Goal: Information Seeking & Learning: Learn about a topic

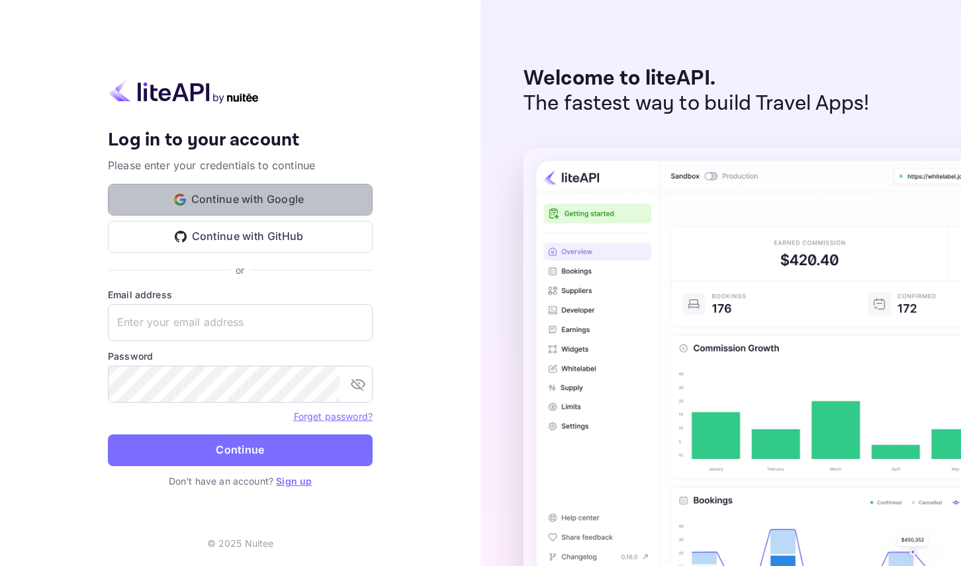
click at [285, 192] on button "Continue with Google" at bounding box center [240, 200] width 265 height 32
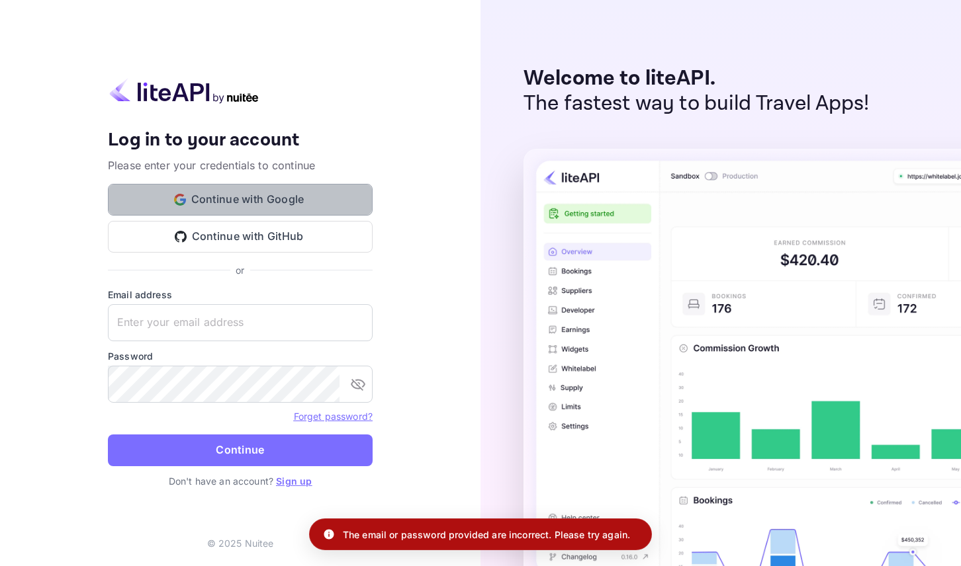
click at [287, 193] on button "Continue with Google" at bounding box center [240, 200] width 265 height 32
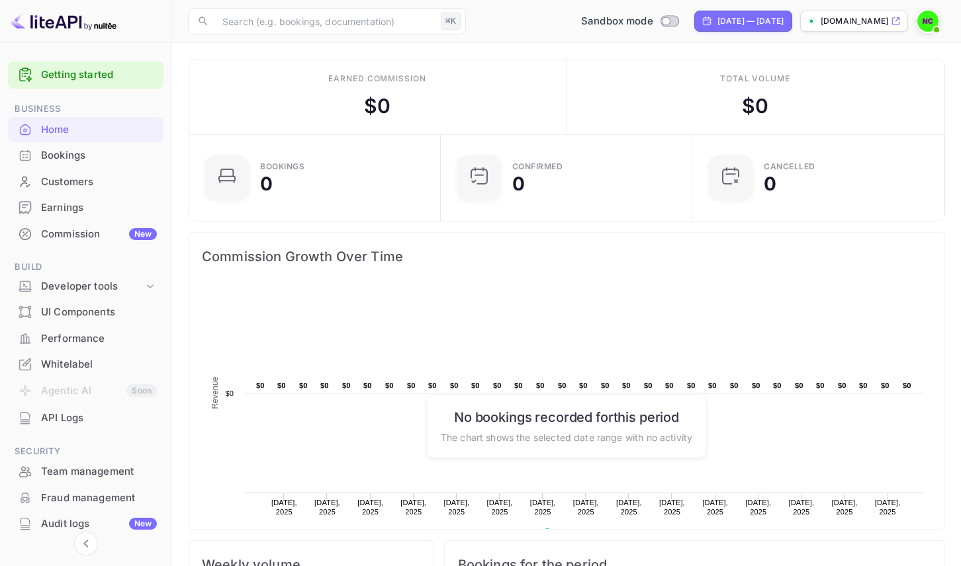
click at [96, 150] on div "Bookings" at bounding box center [99, 155] width 116 height 15
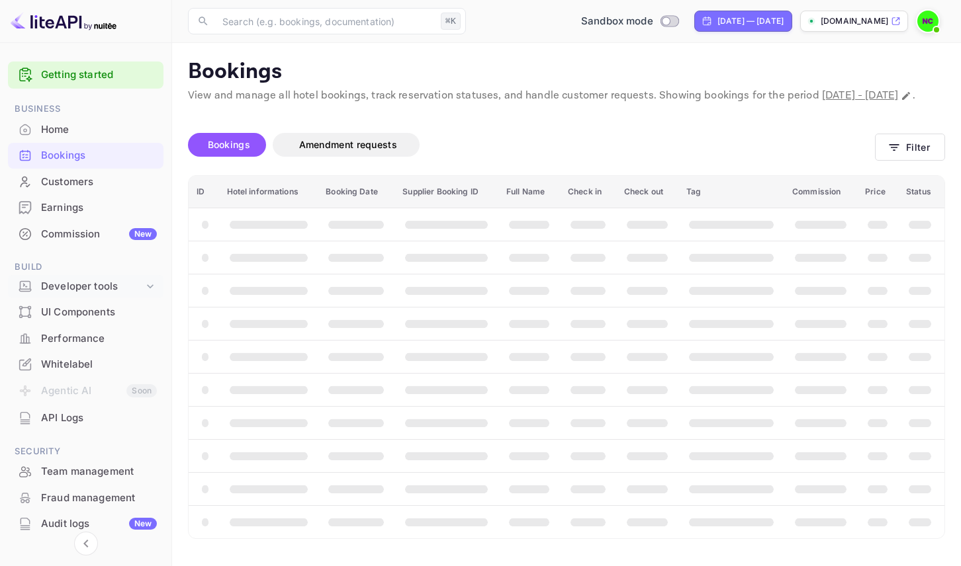
click at [108, 286] on div "Developer tools" at bounding box center [92, 286] width 103 height 15
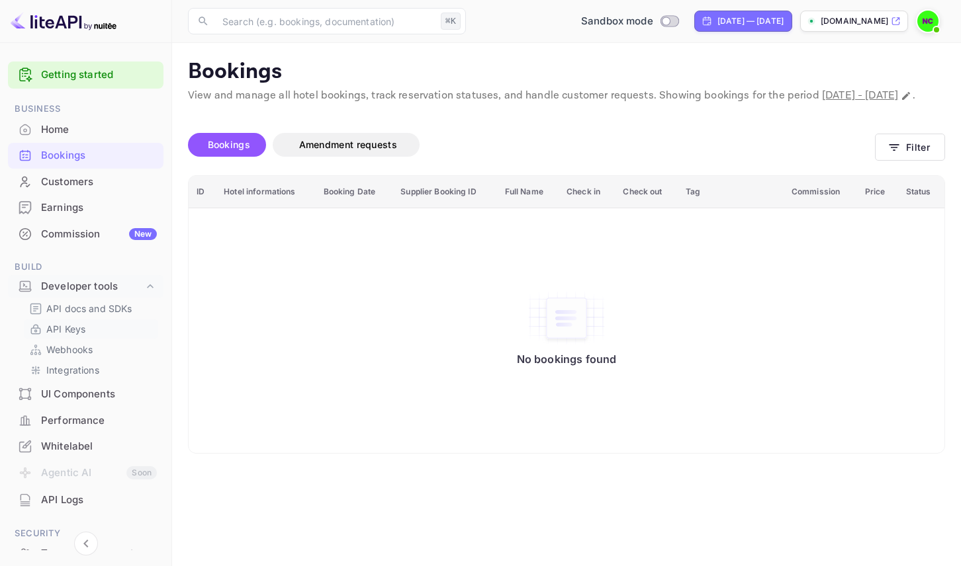
click at [81, 323] on p "API Keys" at bounding box center [65, 329] width 39 height 14
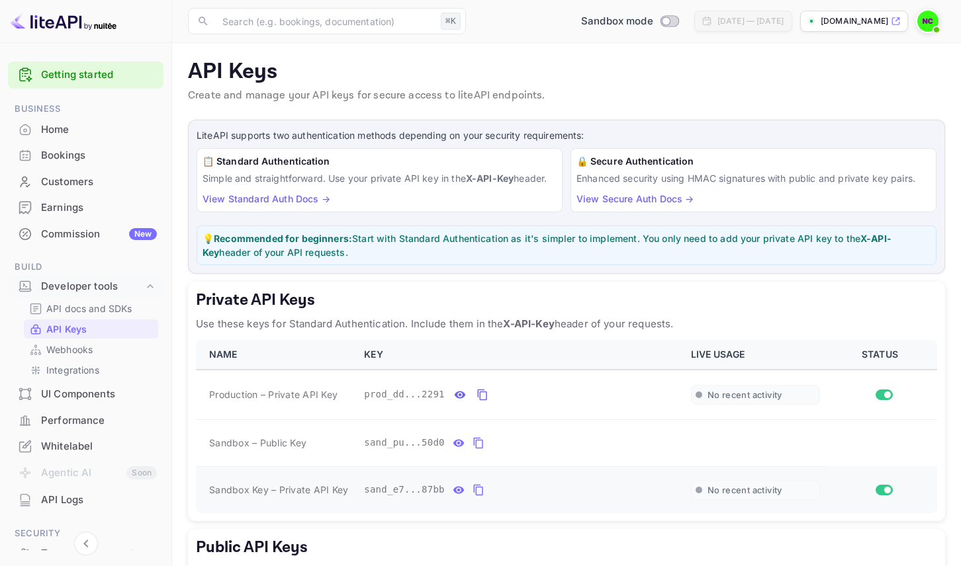
click at [485, 487] on button "private api keys table" at bounding box center [478, 490] width 17 height 21
click at [79, 392] on div "UI Components" at bounding box center [99, 394] width 116 height 15
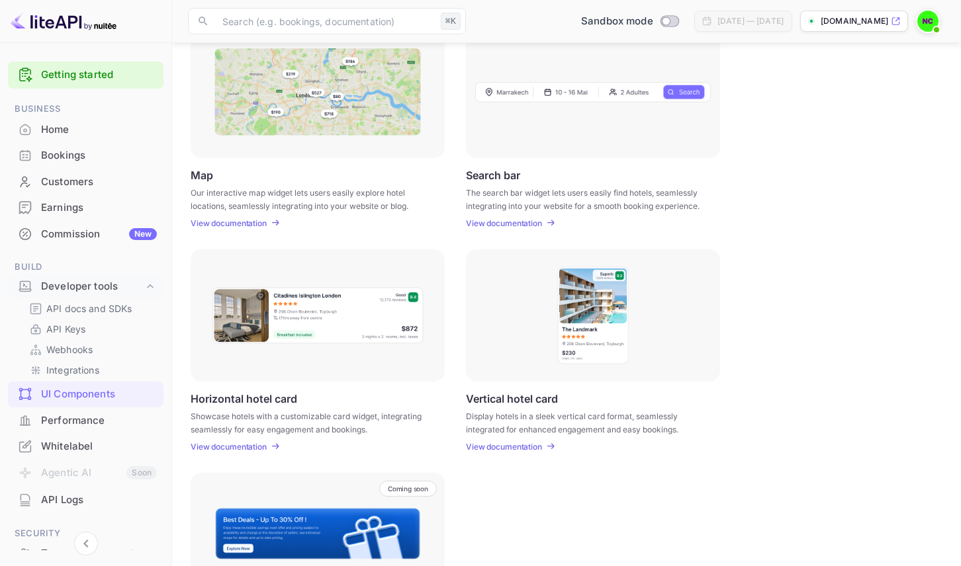
scroll to position [325, 0]
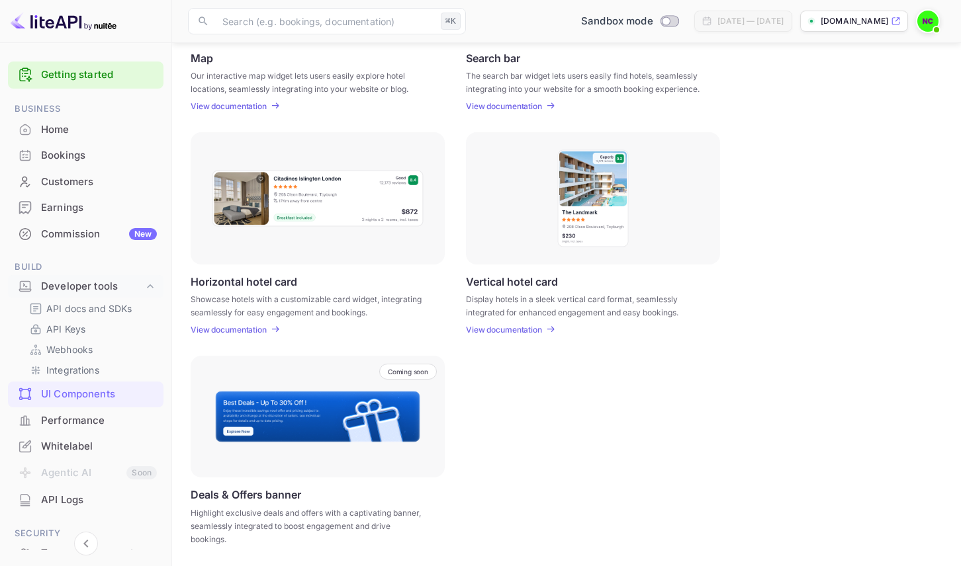
click at [109, 234] on div "Commission New" at bounding box center [99, 234] width 116 height 15
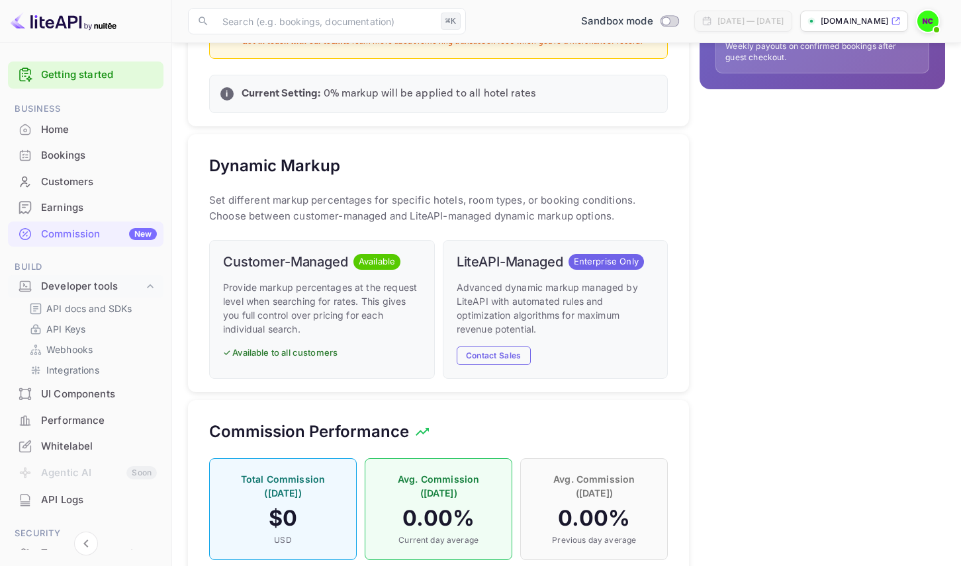
scroll to position [504, 0]
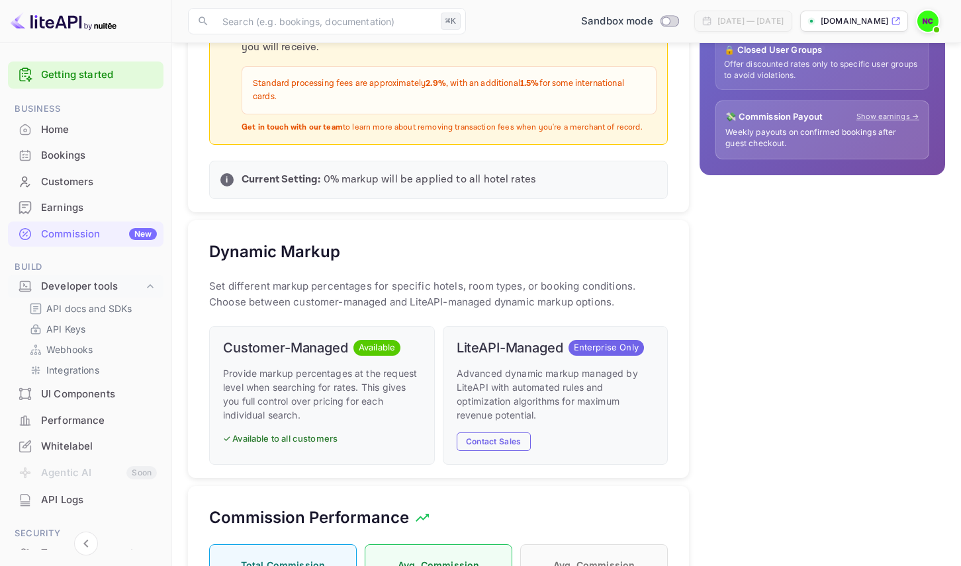
click at [389, 409] on p "Provide markup percentages at the request level when searching for rates. This …" at bounding box center [322, 395] width 198 height 56
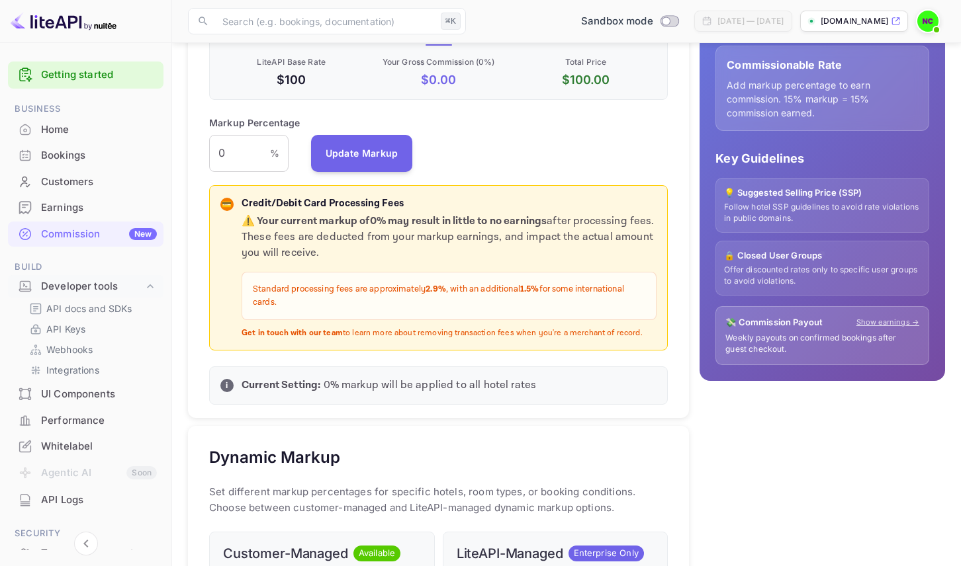
scroll to position [279, 0]
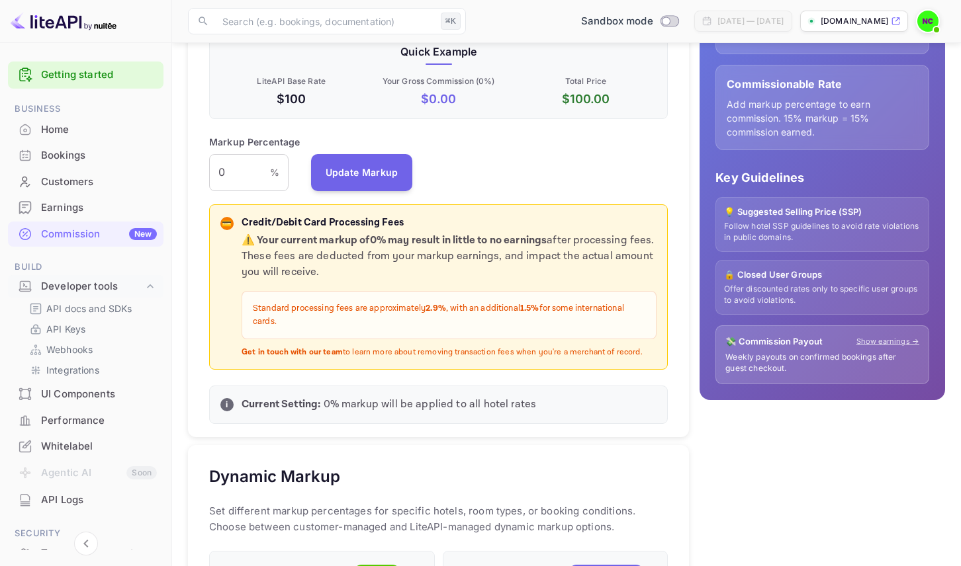
click at [402, 392] on div "i Current Setting: 0 % markup will be applied to all hotel rates" at bounding box center [438, 405] width 459 height 38
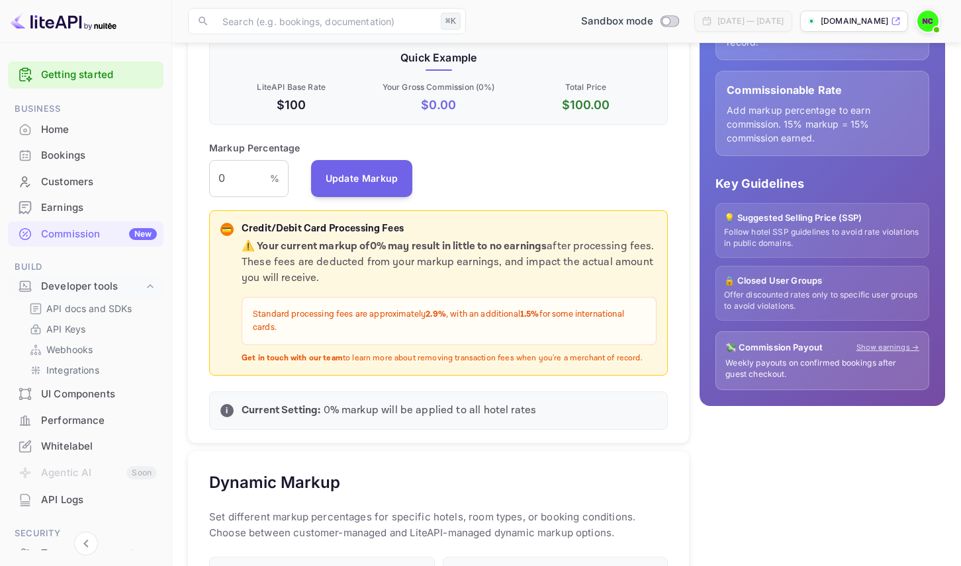
scroll to position [191, 0]
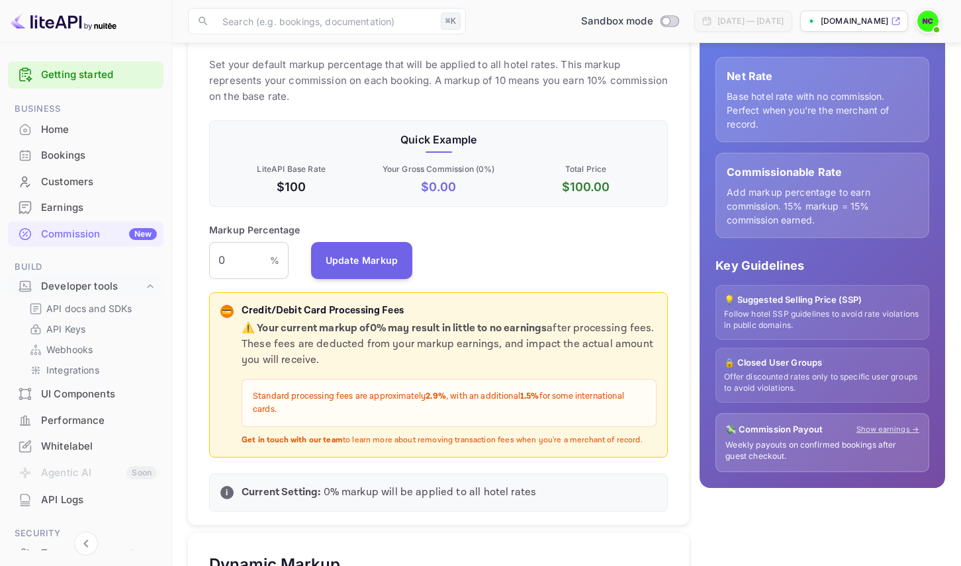
click at [828, 326] on p "Follow hotel SSP guidelines to avoid rate violations in public domains." at bounding box center [822, 320] width 197 height 22
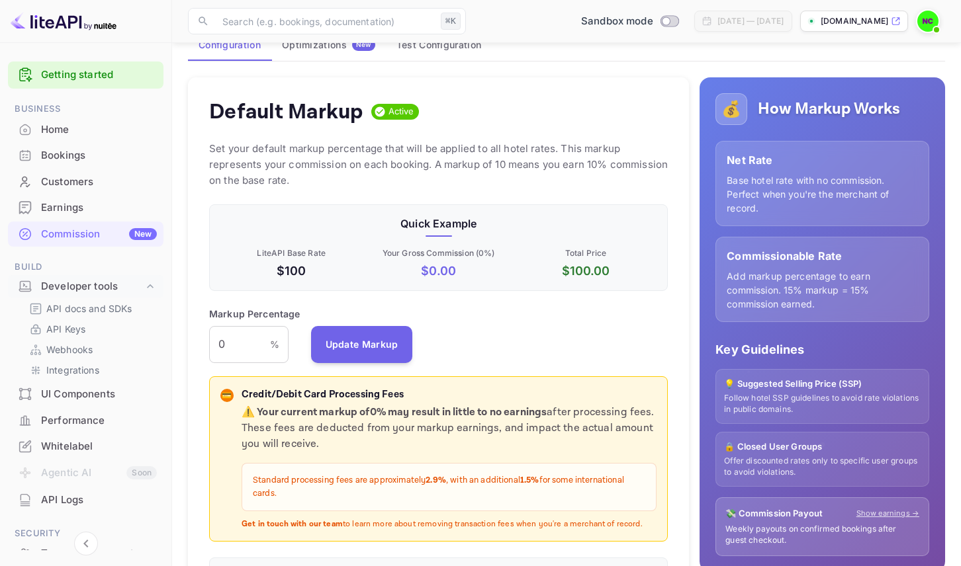
scroll to position [26, 0]
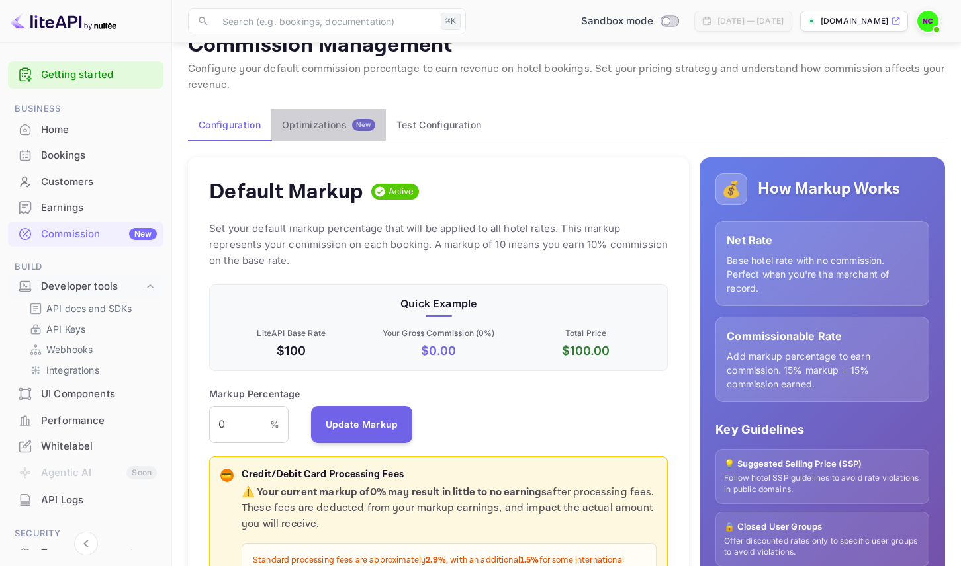
click at [319, 117] on button "Optimizations New" at bounding box center [328, 125] width 114 height 32
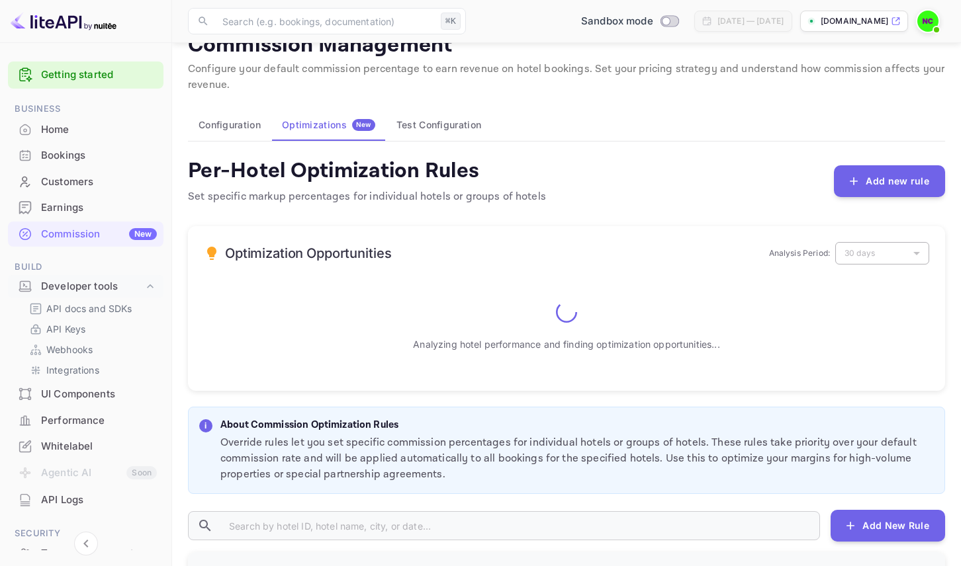
scroll to position [11, 0]
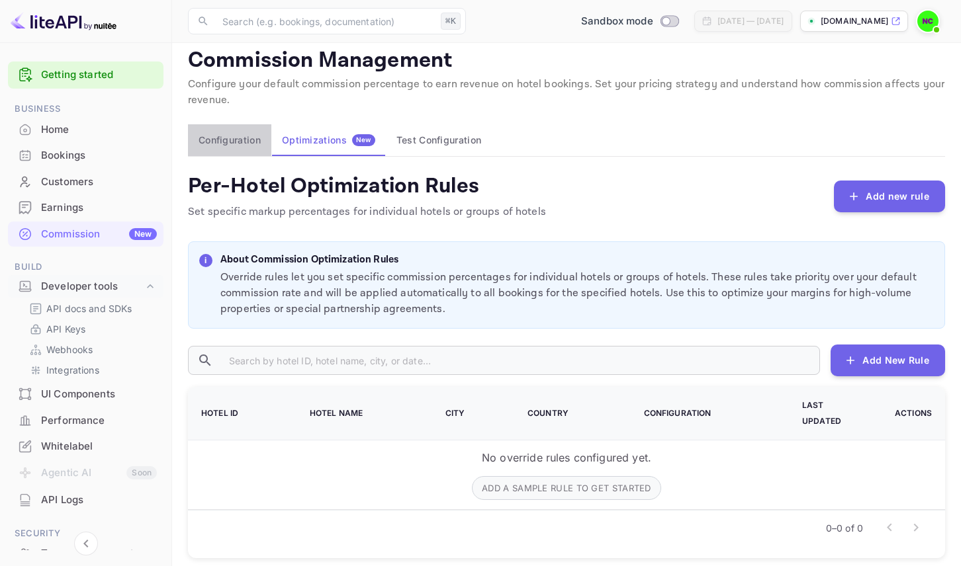
click at [213, 142] on button "Configuration" at bounding box center [229, 140] width 83 height 32
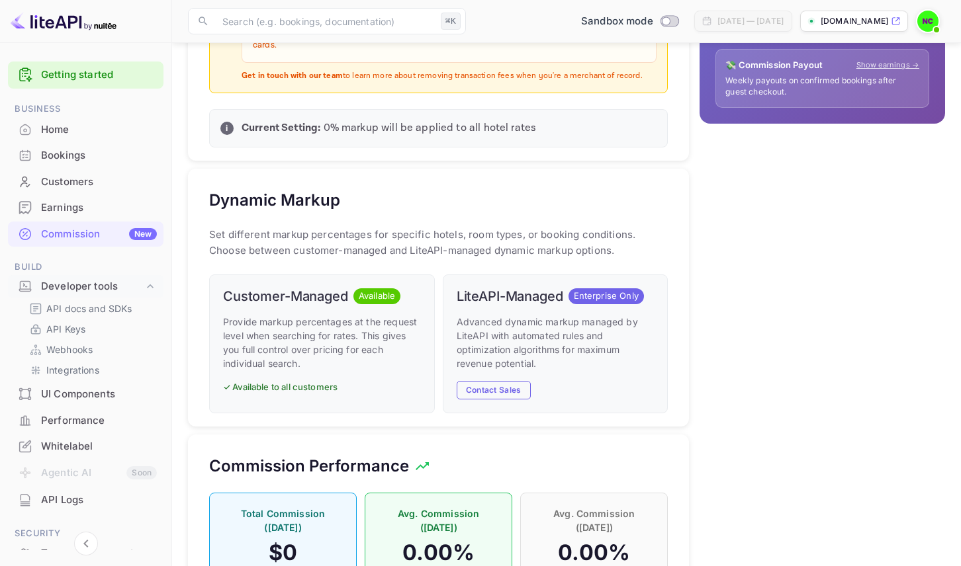
scroll to position [579, 0]
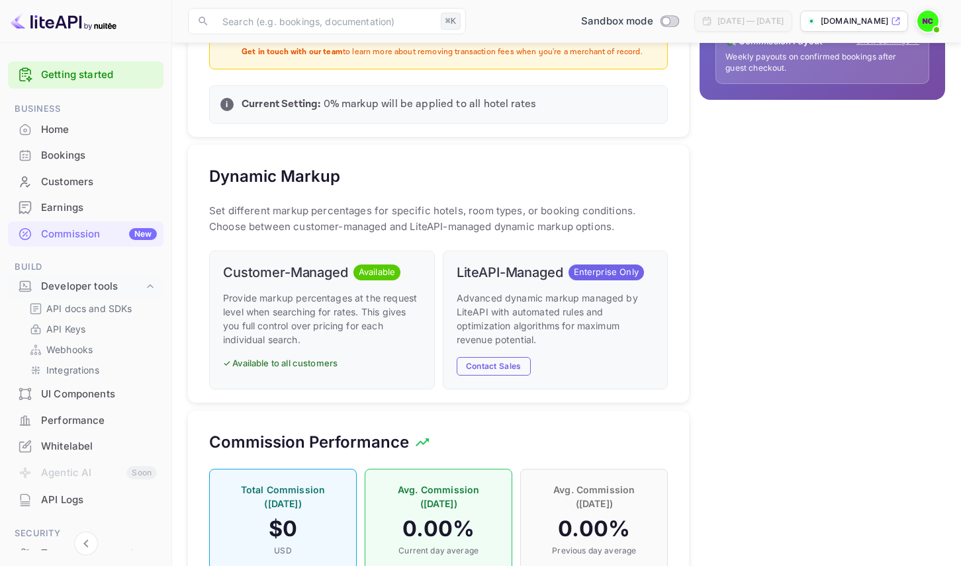
click at [506, 310] on p "Advanced dynamic markup managed by LiteAPI with automated rules and optimizatio…" at bounding box center [556, 319] width 198 height 56
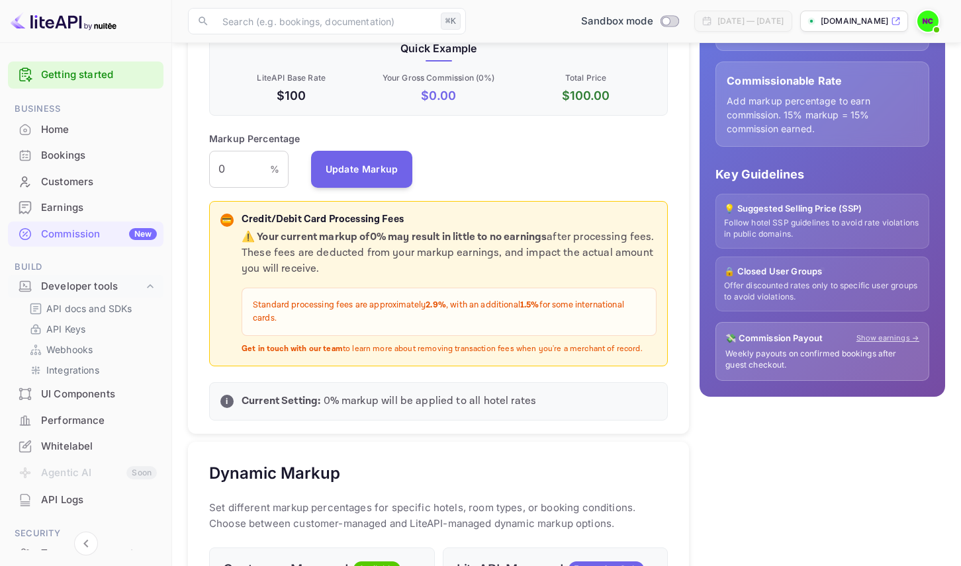
scroll to position [0, 0]
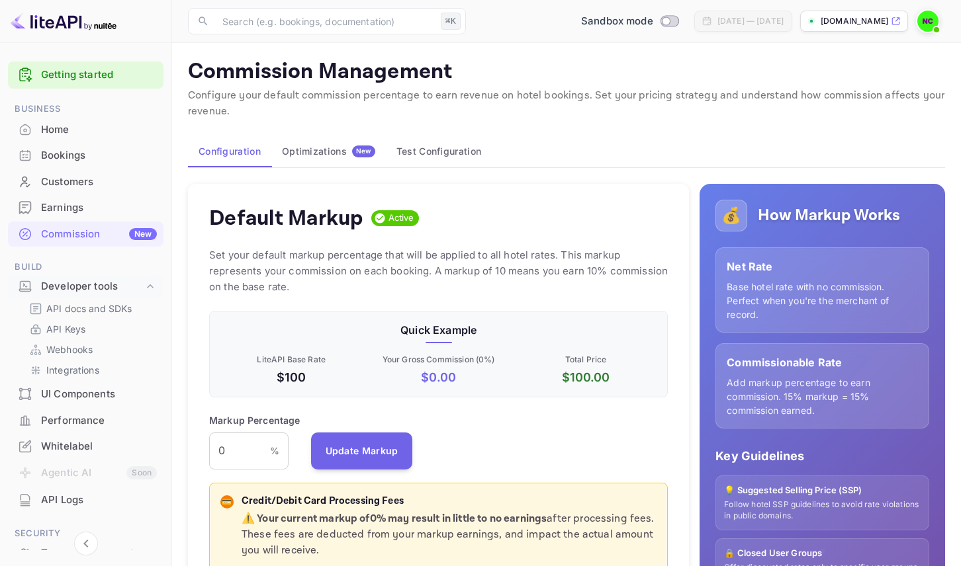
click at [816, 324] on div "Net Rate Base hotel rate with no commission. Perfect when you're the merchant o…" at bounding box center [822, 289] width 214 height 85
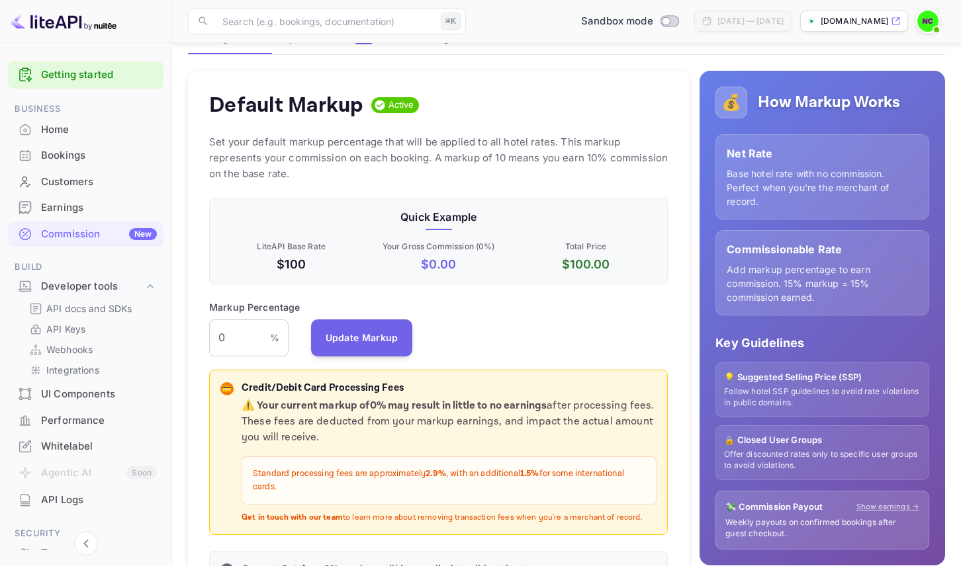
scroll to position [114, 0]
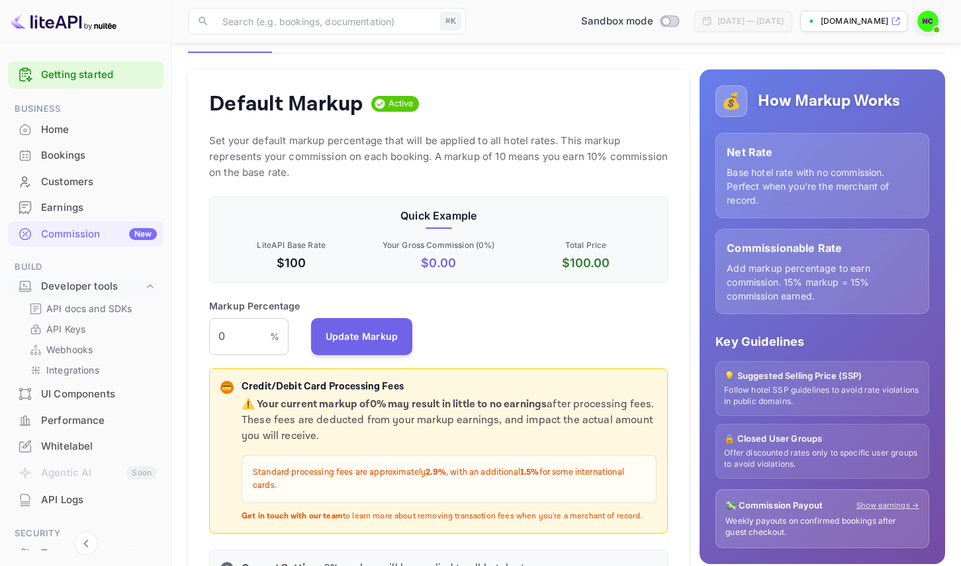
click at [101, 206] on div "Earnings" at bounding box center [99, 207] width 116 height 15
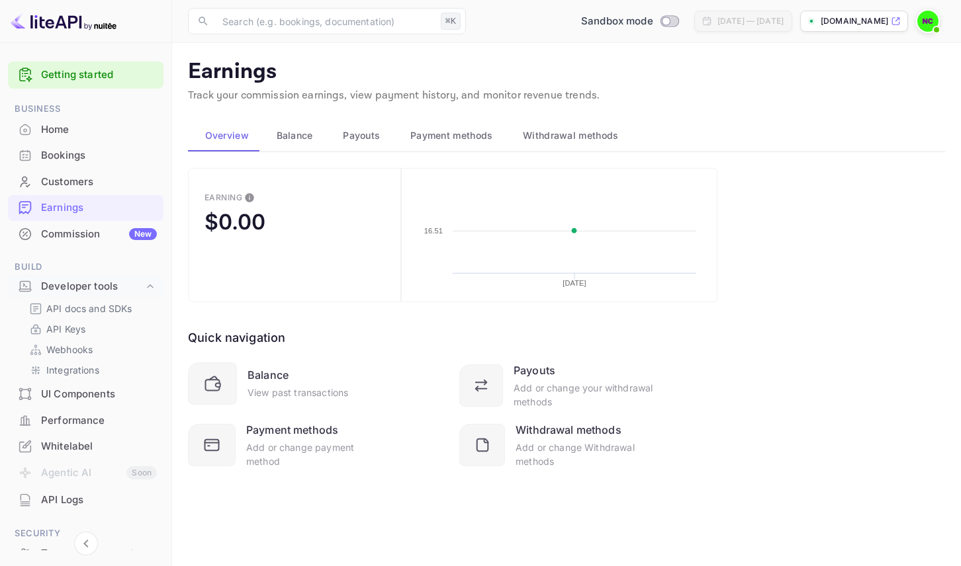
click at [109, 187] on div "Customers" at bounding box center [99, 182] width 116 height 15
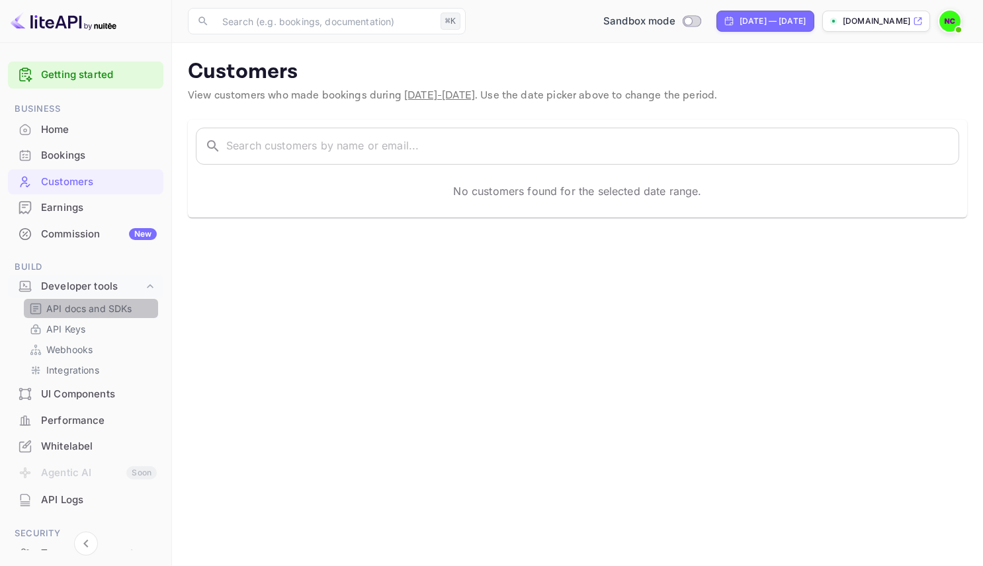
click at [99, 308] on p "API docs and SDKs" at bounding box center [89, 309] width 86 height 14
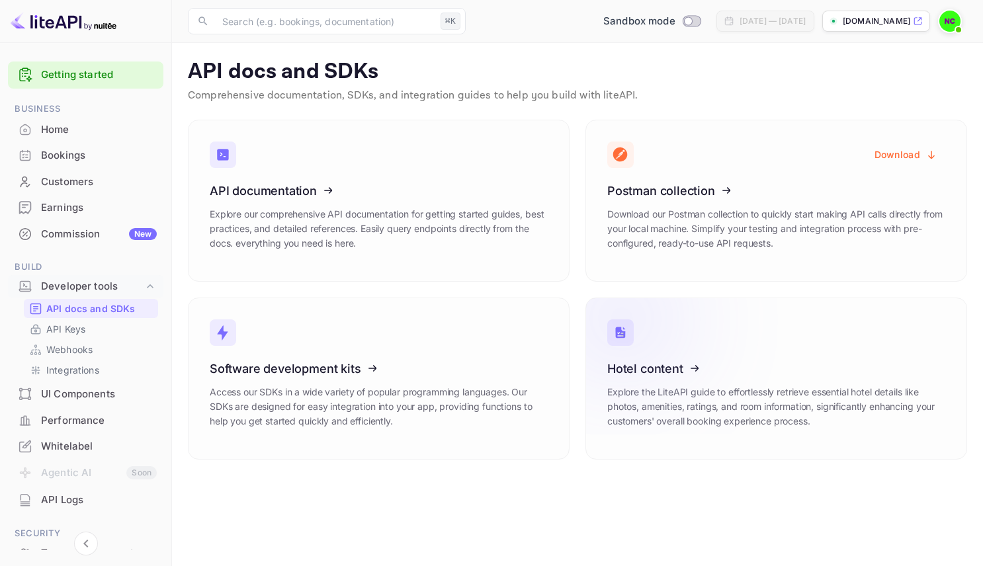
click at [676, 404] on icon at bounding box center [689, 366] width 206 height 136
